Goal: Task Accomplishment & Management: Manage account settings

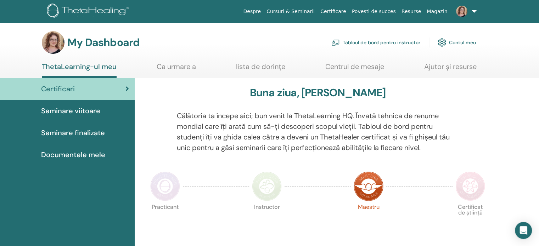
click at [77, 112] on span "Seminare viitoare" at bounding box center [70, 111] width 59 height 11
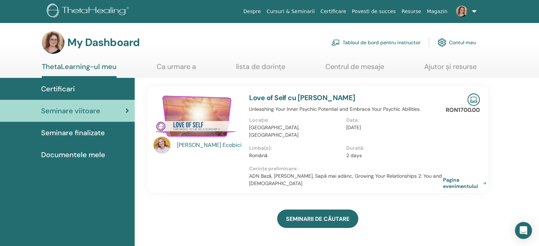
click at [362, 39] on link "Tabloul de bord pentru instructor" at bounding box center [375, 43] width 89 height 16
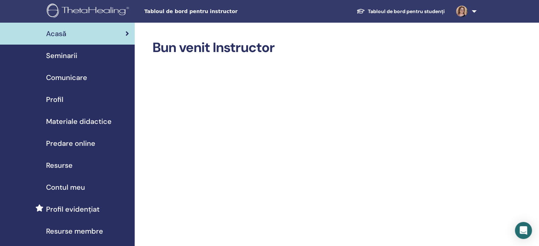
click at [66, 55] on span "Seminarii" at bounding box center [61, 55] width 31 height 11
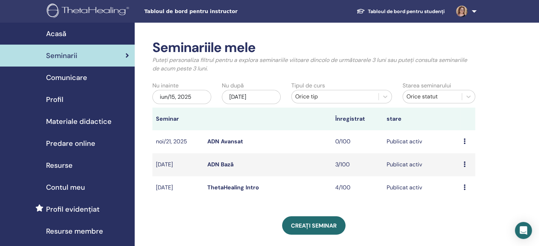
click at [241, 188] on link "ThetaHealing Intro" at bounding box center [233, 187] width 52 height 7
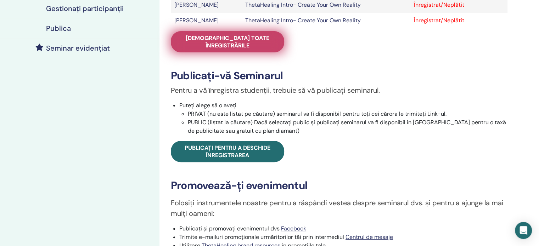
click at [227, 39] on span "Vedeți toate înregistrările" at bounding box center [228, 41] width 96 height 15
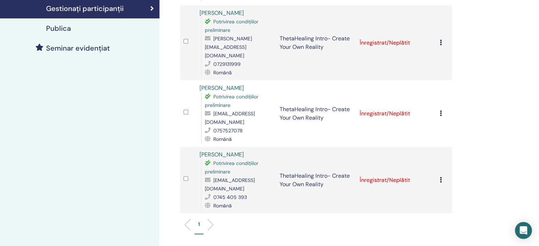
scroll to position [142, 0]
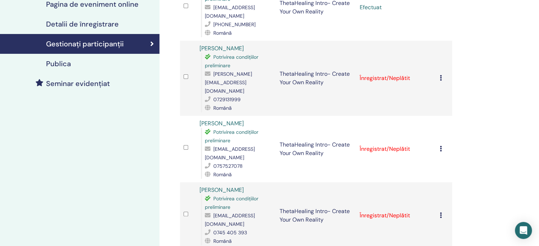
click at [442, 146] on icon at bounding box center [441, 149] width 2 height 6
click at [183, 189] on td at bounding box center [188, 215] width 16 height 67
click at [438, 123] on td "Anulează înregistrarea Nu auto-certificați Marcați ca plătit Marcați ca neplăti…" at bounding box center [444, 149] width 16 height 67
click at [441, 146] on icon at bounding box center [441, 149] width 2 height 6
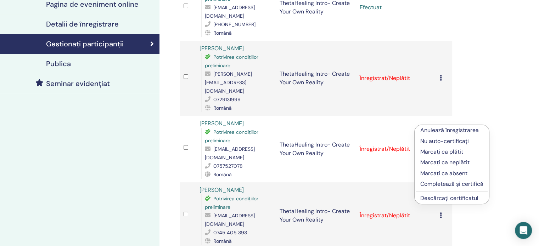
click at [433, 183] on p "Completează și certifică" at bounding box center [451, 184] width 63 height 9
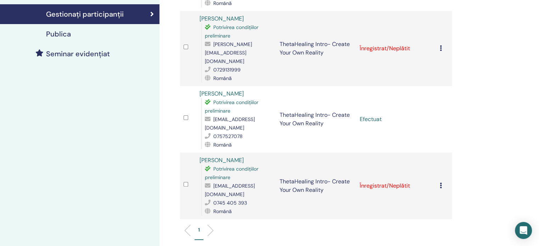
scroll to position [213, 0]
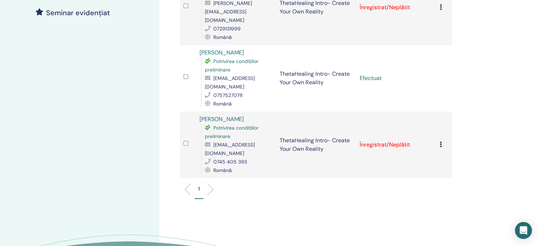
click at [442, 141] on div "Anulează înregistrarea Nu auto-certificați Marcați ca plătit Marcați ca neplăti…" at bounding box center [444, 145] width 9 height 9
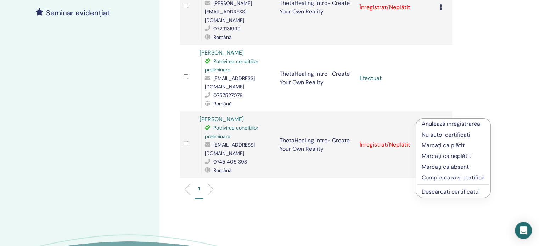
click at [451, 178] on p "Completează și certifică" at bounding box center [453, 178] width 63 height 9
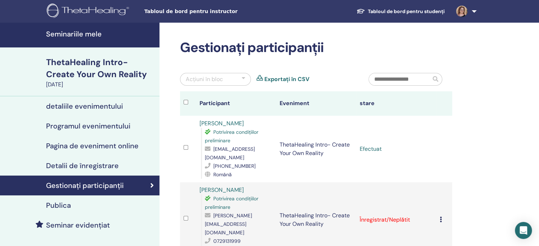
scroll to position [71, 0]
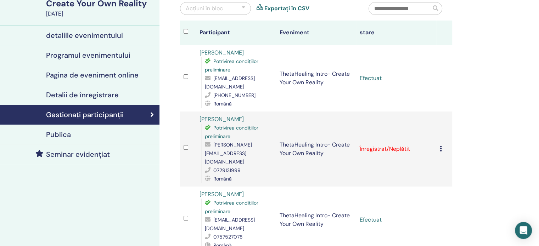
click at [441, 146] on icon at bounding box center [441, 149] width 2 height 6
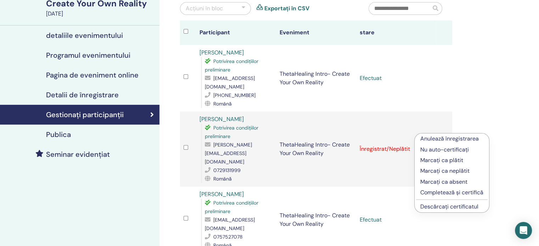
click at [452, 182] on p "Marcați ca absent" at bounding box center [451, 182] width 63 height 9
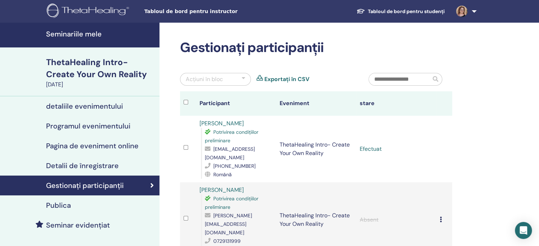
click at [87, 11] on img at bounding box center [89, 12] width 85 height 16
